Goal: Task Accomplishment & Management: Use online tool/utility

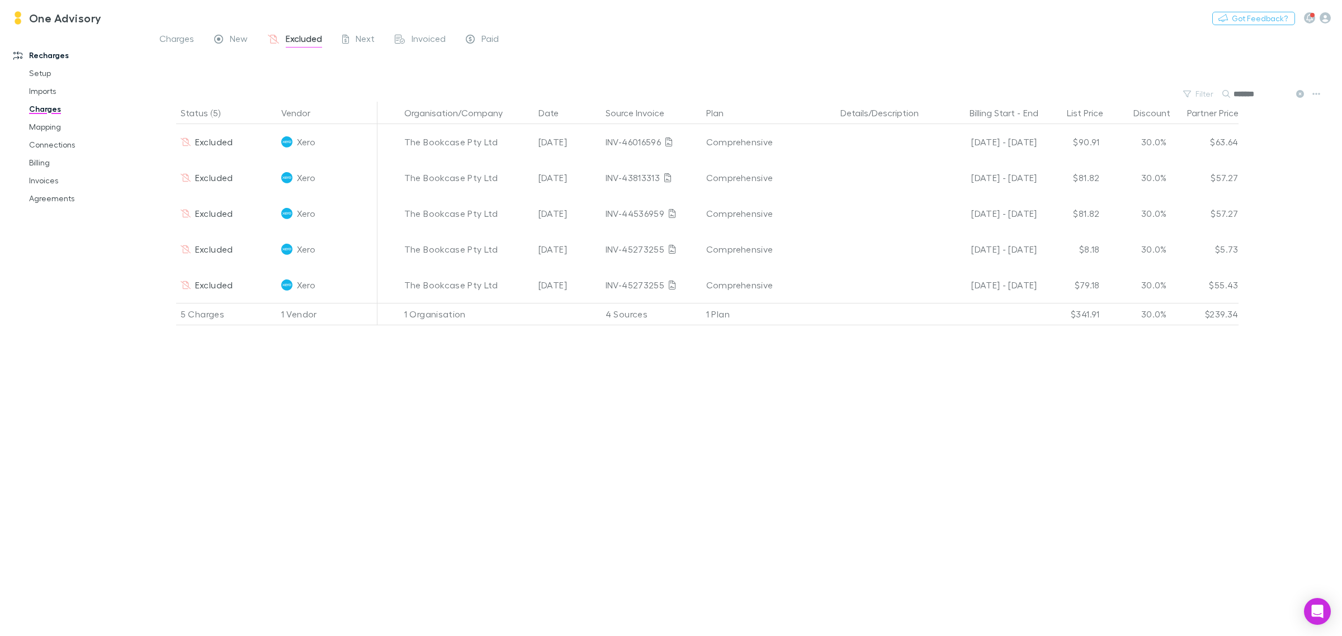
click at [1297, 93] on icon at bounding box center [1300, 94] width 8 height 8
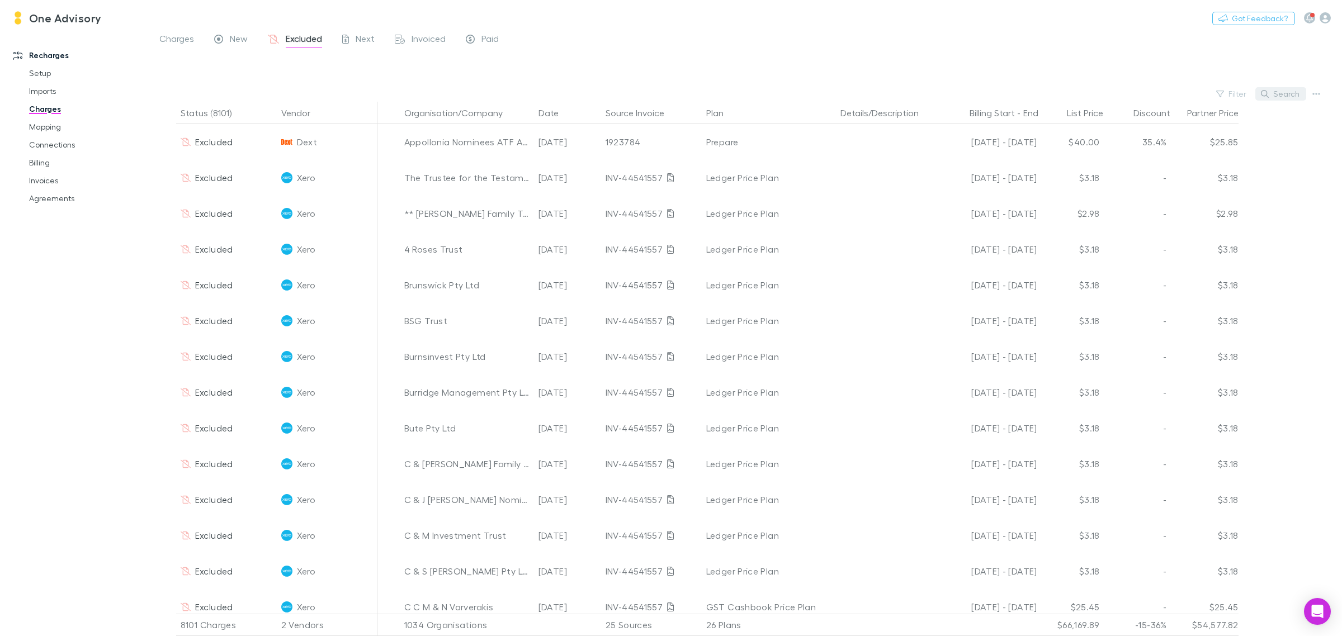
click at [1276, 90] on button "Search" at bounding box center [1281, 93] width 51 height 13
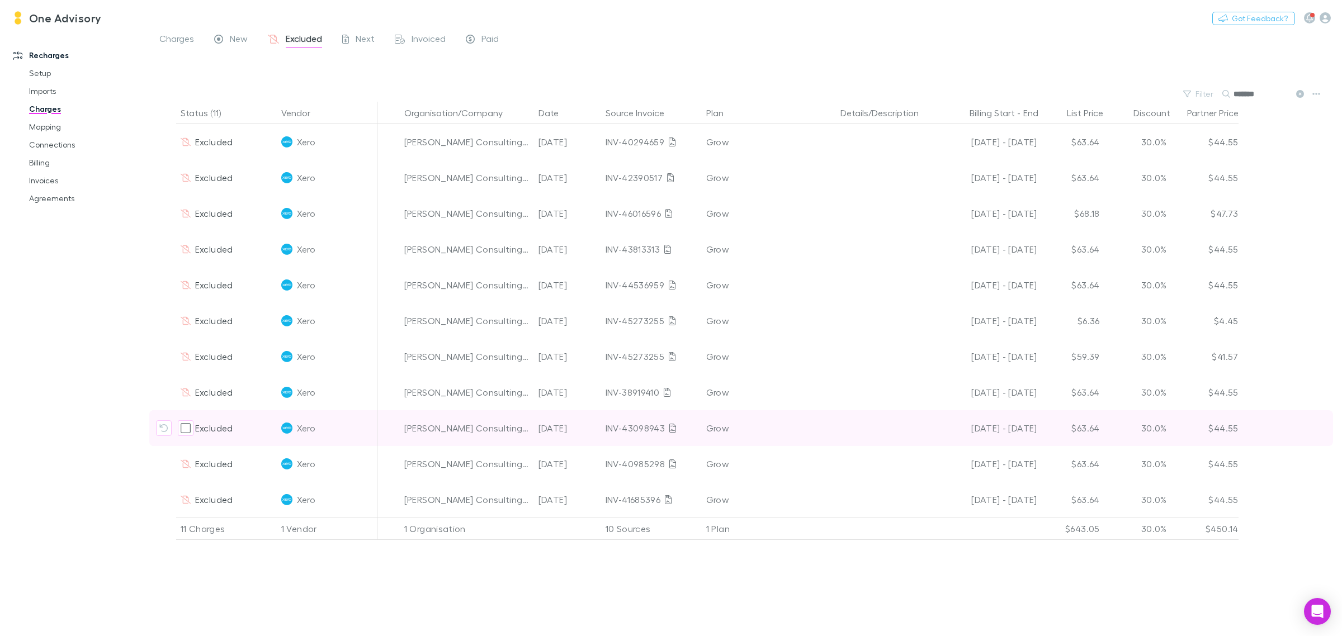
type input "*******"
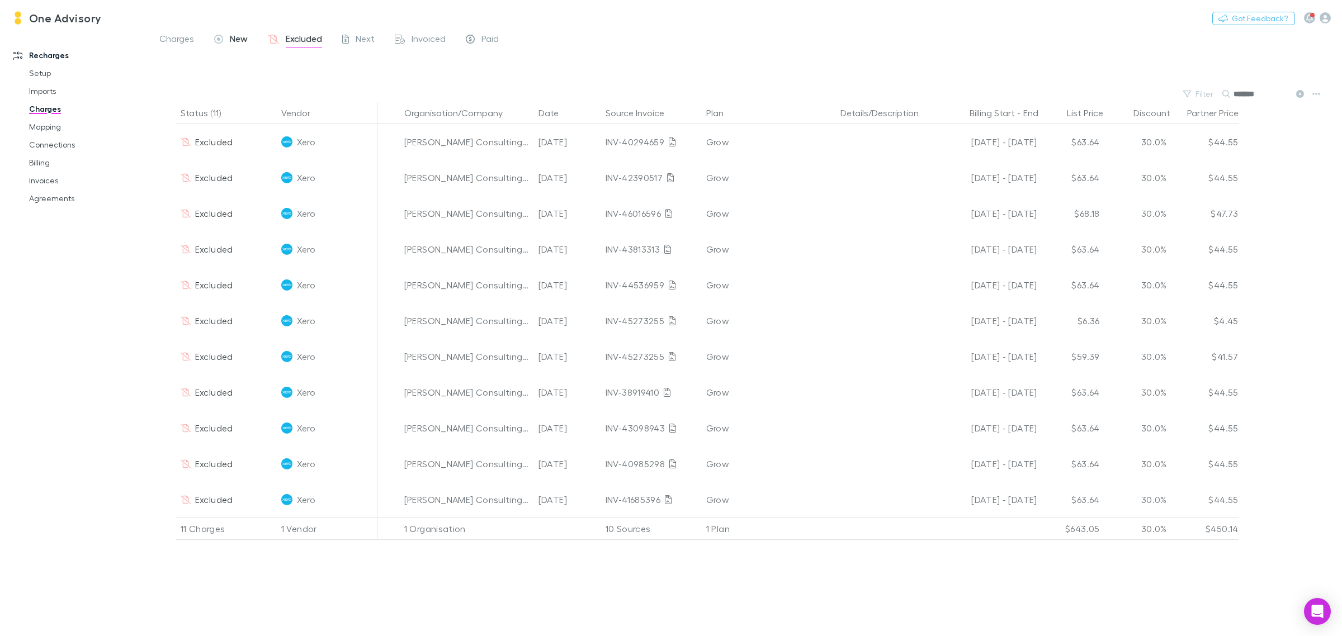
click at [235, 35] on span "New" at bounding box center [239, 40] width 18 height 15
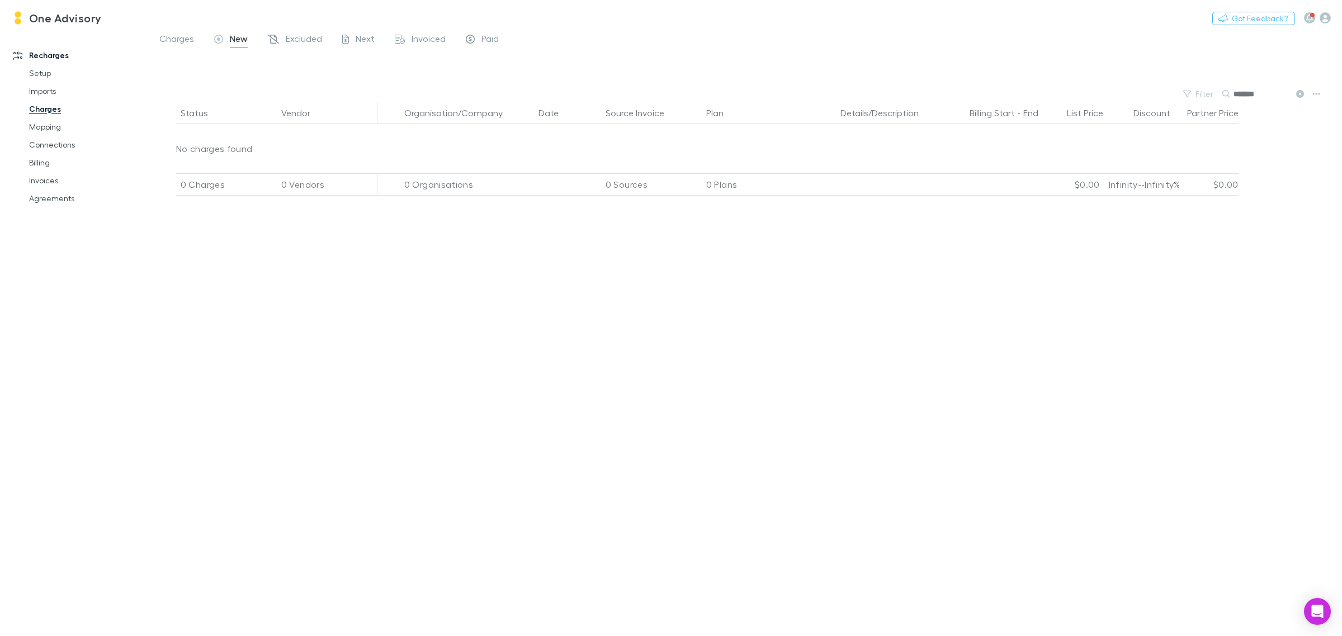
click at [235, 32] on link "New" at bounding box center [231, 40] width 36 height 18
click at [1296, 93] on icon at bounding box center [1300, 94] width 8 height 8
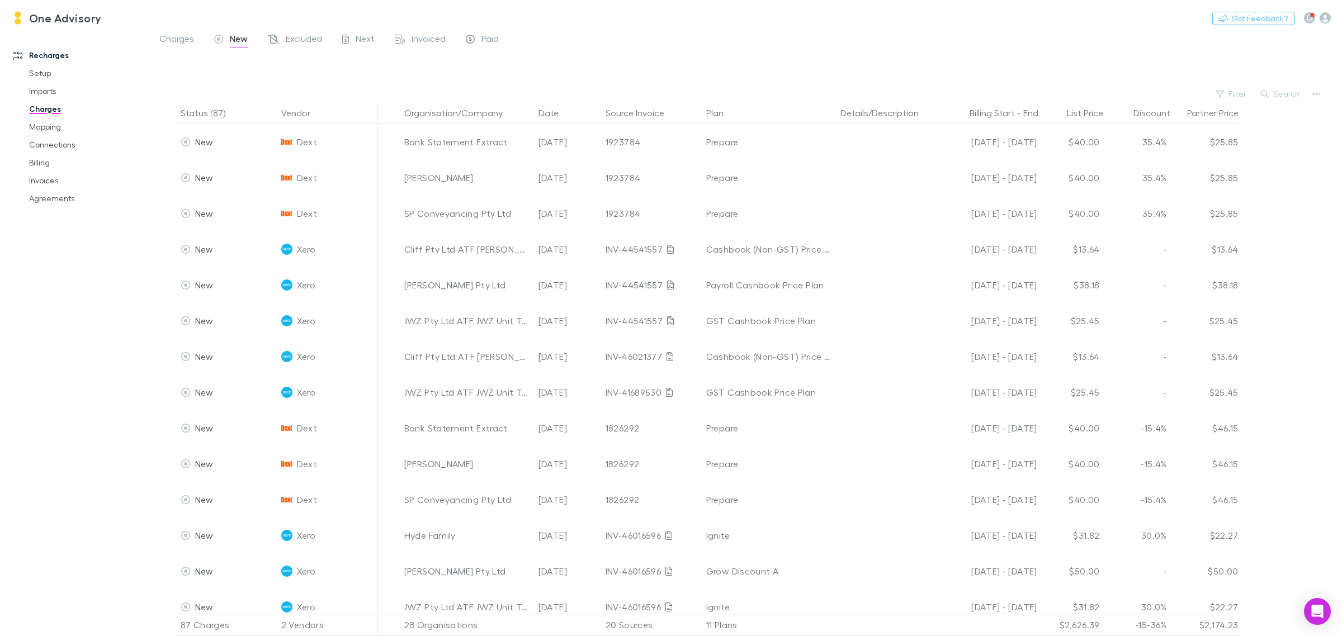
click at [237, 37] on span "New" at bounding box center [239, 40] width 18 height 15
